Goal: Task Accomplishment & Management: Use online tool/utility

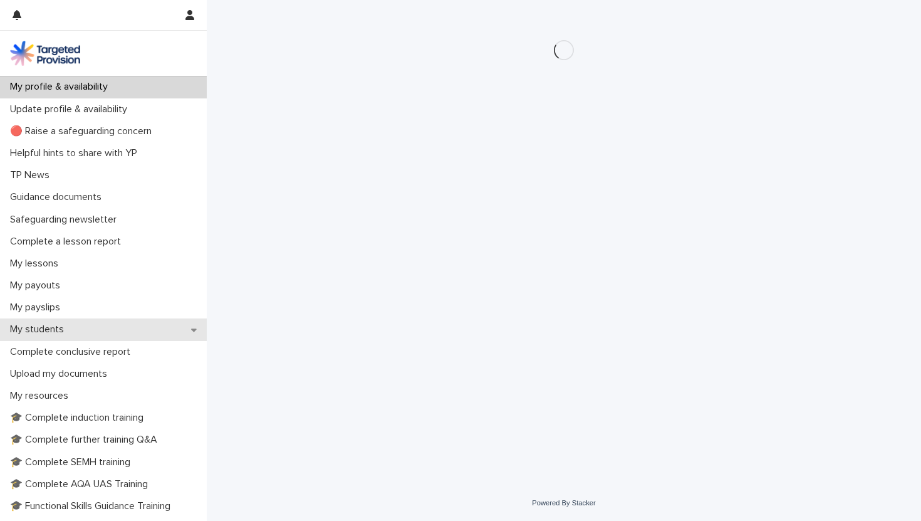
click at [95, 330] on div "My students" at bounding box center [103, 329] width 207 height 22
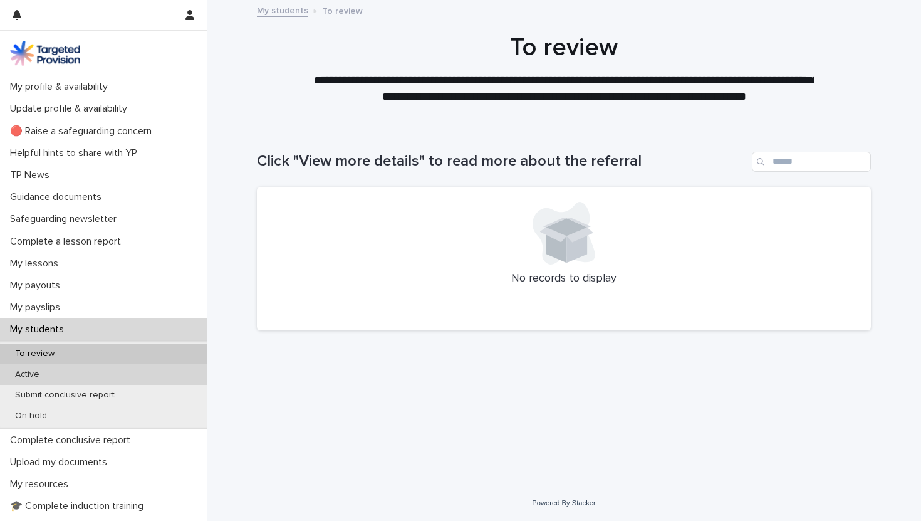
click at [84, 370] on div "Active" at bounding box center [103, 374] width 207 height 21
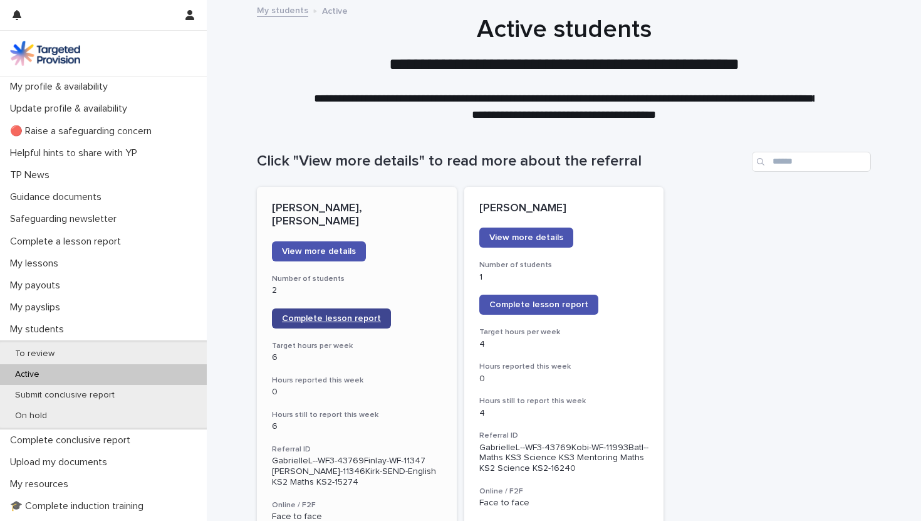
click at [326, 314] on span "Complete lesson report" at bounding box center [331, 318] width 99 height 9
